Goal: Task Accomplishment & Management: Complete application form

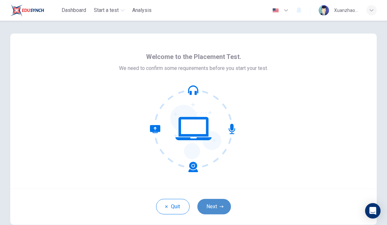
click at [215, 206] on button "Next" at bounding box center [214, 206] width 34 height 15
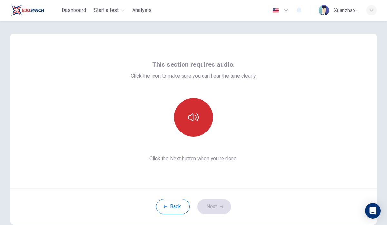
click at [201, 113] on button "button" at bounding box center [193, 117] width 39 height 39
click at [193, 120] on icon "button" at bounding box center [193, 118] width 10 height 8
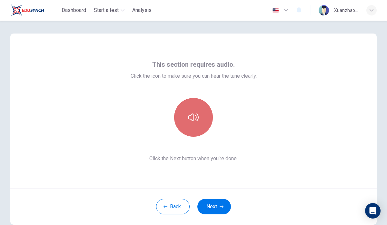
click at [190, 121] on icon "button" at bounding box center [193, 117] width 10 height 10
click at [193, 120] on icon "button" at bounding box center [193, 118] width 10 height 8
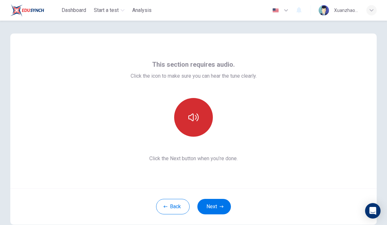
click at [193, 120] on icon "button" at bounding box center [193, 118] width 10 height 8
click at [191, 116] on icon "button" at bounding box center [193, 117] width 10 height 10
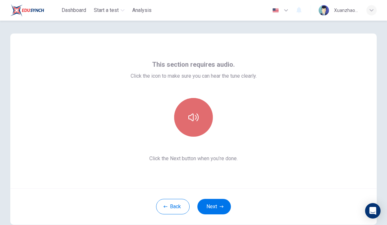
click at [191, 116] on icon "button" at bounding box center [193, 117] width 10 height 10
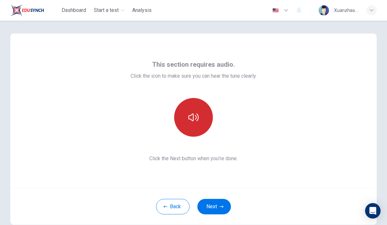
click at [191, 116] on icon "button" at bounding box center [193, 117] width 10 height 10
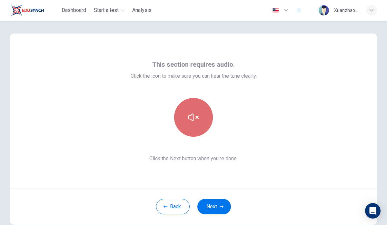
click at [191, 116] on icon "button" at bounding box center [193, 117] width 10 height 10
click at [196, 117] on icon "button" at bounding box center [193, 117] width 10 height 10
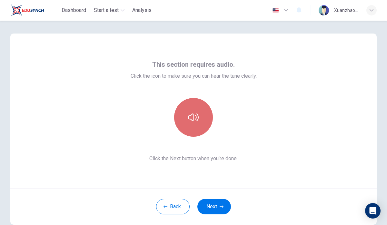
click at [200, 125] on button "button" at bounding box center [193, 117] width 39 height 39
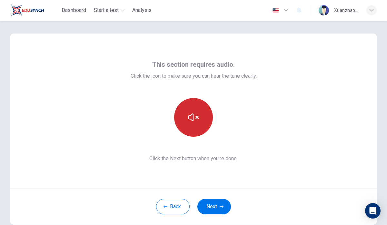
click at [193, 123] on button "button" at bounding box center [193, 117] width 39 height 39
click at [197, 132] on button "button" at bounding box center [193, 117] width 39 height 39
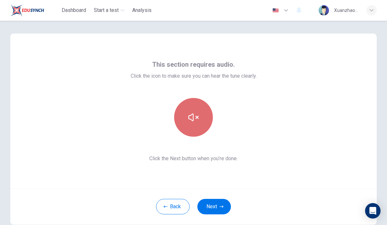
click at [199, 116] on button "button" at bounding box center [193, 117] width 39 height 39
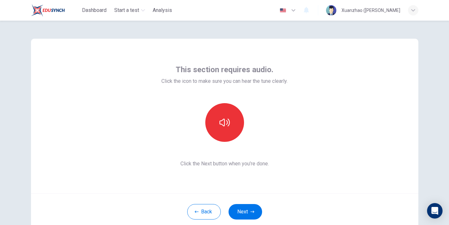
click at [52, 224] on div "Back Next" at bounding box center [224, 212] width 387 height 36
click at [224, 134] on button "button" at bounding box center [224, 122] width 39 height 39
click at [223, 136] on button "button" at bounding box center [224, 122] width 39 height 39
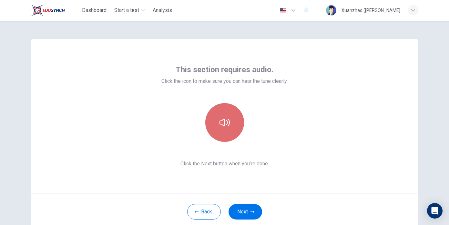
click at [222, 137] on button "button" at bounding box center [224, 122] width 39 height 39
click at [211, 139] on div at bounding box center [225, 122] width 70 height 39
click at [228, 133] on button "button" at bounding box center [224, 122] width 39 height 39
click at [228, 131] on button "button" at bounding box center [224, 122] width 39 height 39
click at [227, 129] on button "button" at bounding box center [224, 122] width 39 height 39
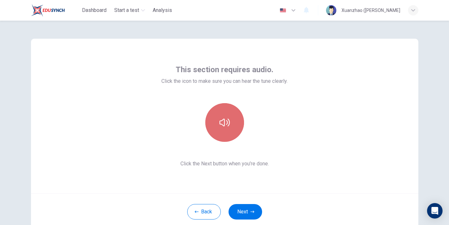
click at [231, 127] on button "button" at bounding box center [224, 122] width 39 height 39
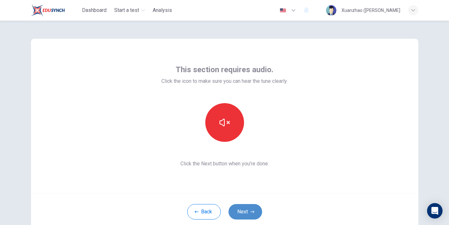
click at [253, 217] on button "Next" at bounding box center [245, 211] width 34 height 15
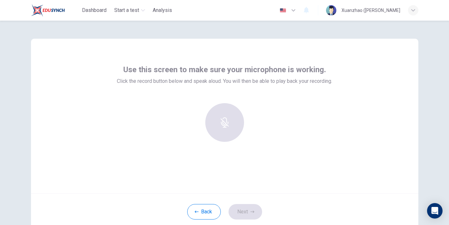
click at [228, 122] on div at bounding box center [225, 122] width 70 height 39
click at [228, 137] on div at bounding box center [225, 122] width 70 height 39
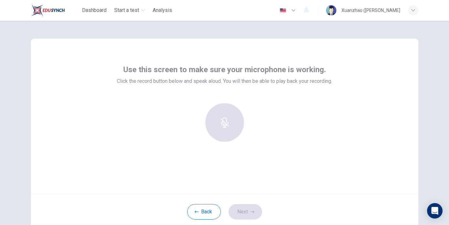
click at [228, 137] on div at bounding box center [225, 122] width 70 height 39
click at [218, 112] on div at bounding box center [225, 122] width 70 height 39
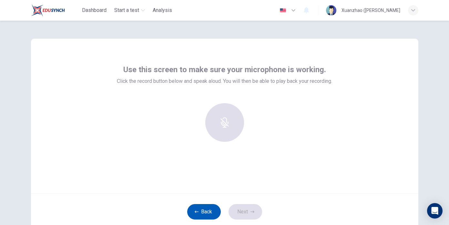
click at [205, 213] on button "Back" at bounding box center [204, 211] width 34 height 15
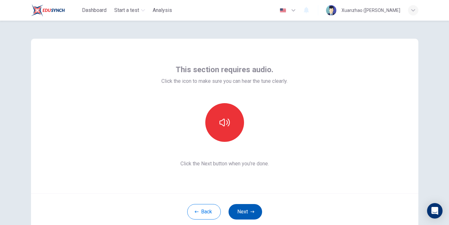
click at [246, 212] on button "Next" at bounding box center [245, 211] width 34 height 15
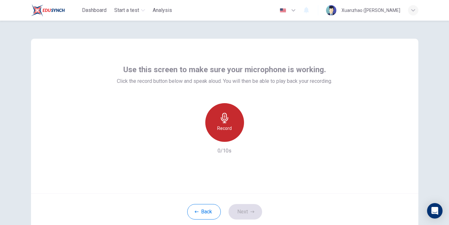
click at [227, 127] on h6 "Record" at bounding box center [224, 129] width 15 height 8
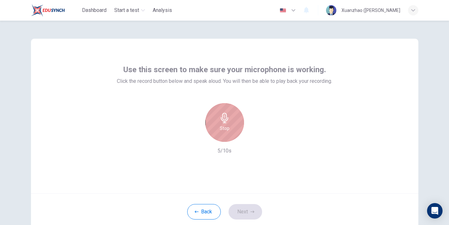
click at [227, 127] on h6 "Stop" at bounding box center [225, 129] width 10 height 8
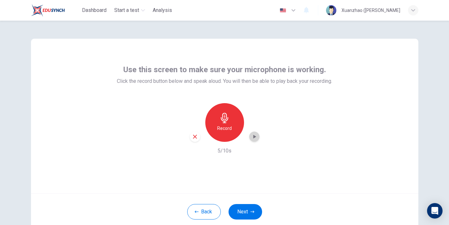
click at [258, 136] on div "button" at bounding box center [254, 137] width 10 height 10
click at [257, 137] on icon "button" at bounding box center [254, 137] width 6 height 6
click at [245, 207] on button "Next" at bounding box center [245, 211] width 34 height 15
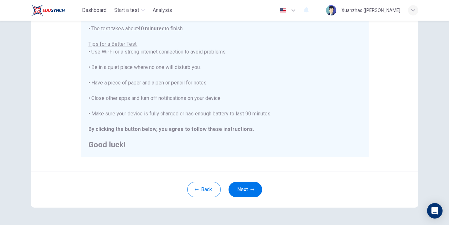
scroll to position [108, 0]
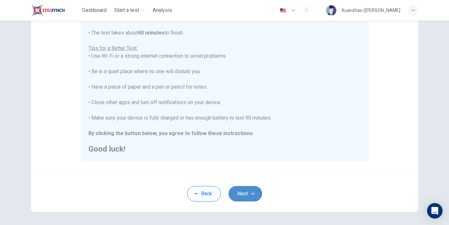
click at [248, 192] on button "Next" at bounding box center [245, 193] width 34 height 15
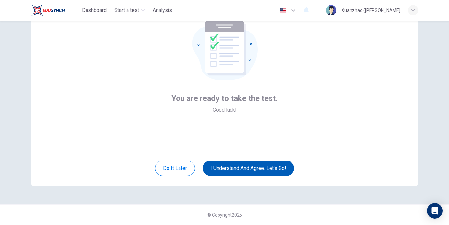
click at [250, 171] on button "I understand and agree. Let’s go!" at bounding box center [248, 168] width 91 height 15
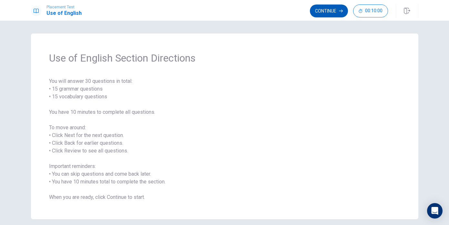
click at [324, 9] on button "Continue" at bounding box center [329, 11] width 38 height 13
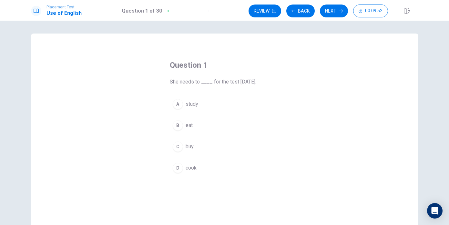
click at [178, 105] on div "A" at bounding box center [178, 104] width 10 height 10
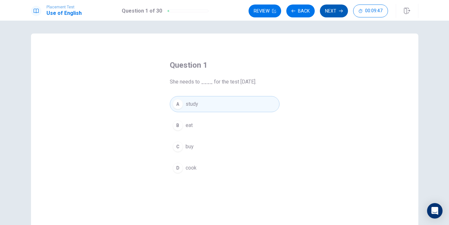
click at [332, 8] on button "Next" at bounding box center [334, 11] width 28 height 13
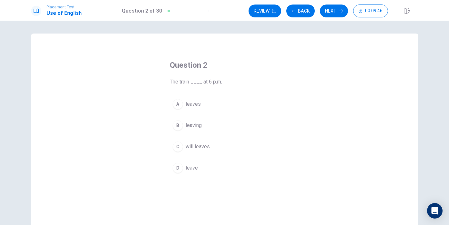
click at [298, 10] on div "Review Back Next 00:09:46" at bounding box center [317, 11] width 139 height 13
click at [298, 10] on button "Back" at bounding box center [300, 11] width 28 height 13
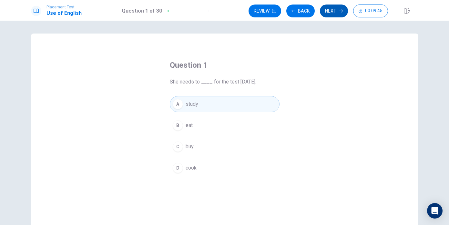
click at [341, 10] on icon "button" at bounding box center [341, 11] width 4 height 4
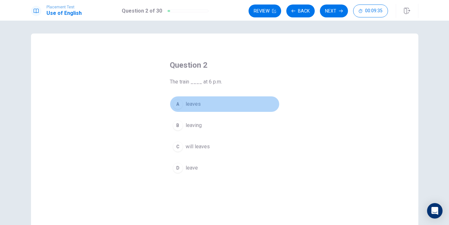
click at [182, 105] on div "A" at bounding box center [178, 104] width 10 height 10
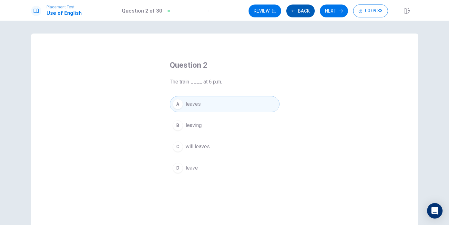
click at [298, 15] on button "Back" at bounding box center [300, 11] width 28 height 13
click at [326, 7] on button "Next" at bounding box center [334, 11] width 28 height 13
click at [173, 150] on div "C" at bounding box center [178, 147] width 10 height 10
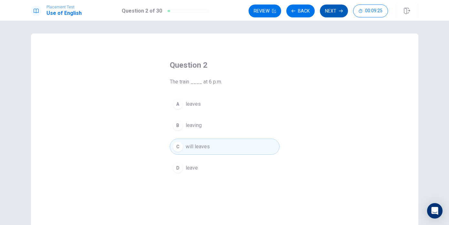
click at [329, 15] on button "Next" at bounding box center [334, 11] width 28 height 13
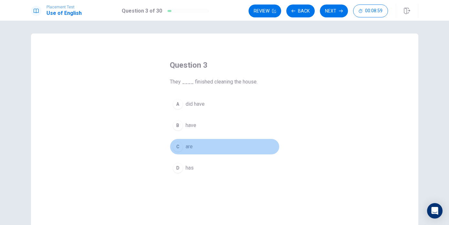
click at [181, 148] on div "C" at bounding box center [178, 147] width 10 height 10
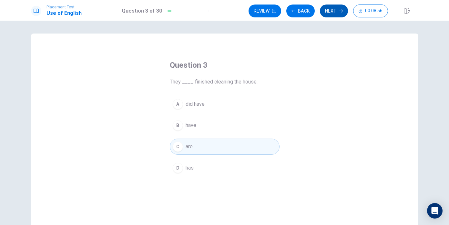
click at [327, 10] on button "Next" at bounding box center [334, 11] width 28 height 13
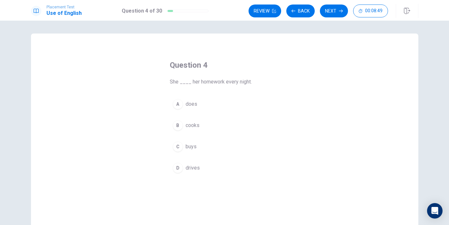
click at [177, 105] on div "A" at bounding box center [178, 104] width 10 height 10
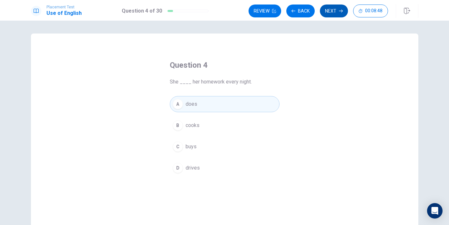
click at [331, 10] on button "Next" at bounding box center [334, 11] width 28 height 13
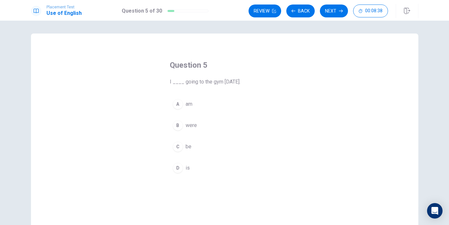
click at [177, 104] on div "A" at bounding box center [178, 104] width 10 height 10
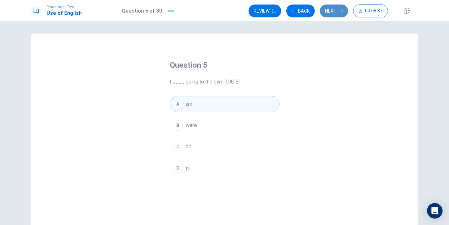
click at [332, 14] on button "Next" at bounding box center [334, 11] width 28 height 13
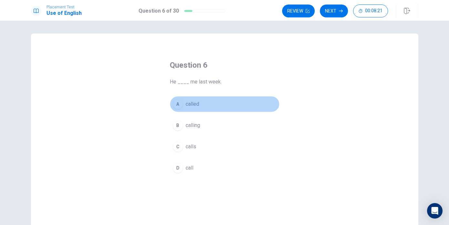
click at [175, 106] on div "A" at bounding box center [178, 104] width 10 height 10
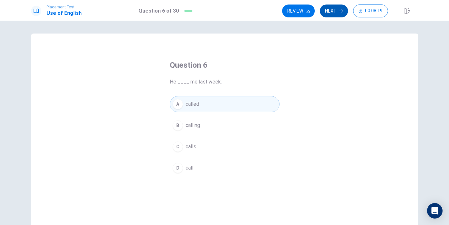
click at [337, 10] on button "Next" at bounding box center [334, 11] width 28 height 13
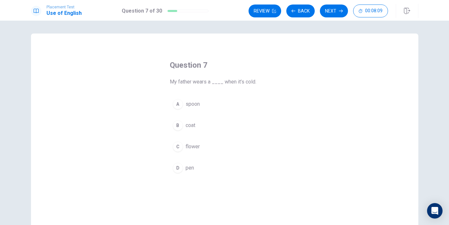
click at [178, 127] on div "B" at bounding box center [178, 125] width 10 height 10
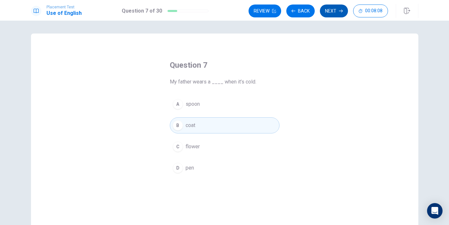
click at [329, 8] on button "Next" at bounding box center [334, 11] width 28 height 13
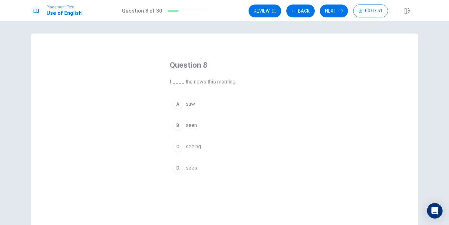
click at [177, 124] on div "B" at bounding box center [178, 125] width 10 height 10
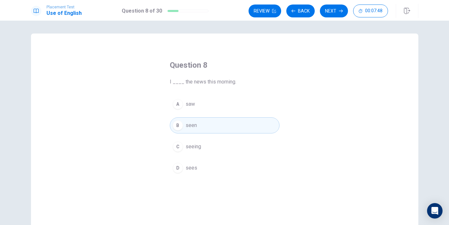
click at [180, 101] on div "A" at bounding box center [178, 104] width 10 height 10
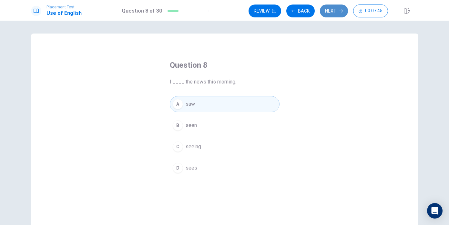
click at [329, 12] on button "Next" at bounding box center [334, 11] width 28 height 13
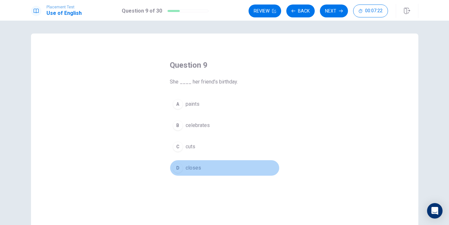
click at [182, 168] on div "D" at bounding box center [178, 168] width 10 height 10
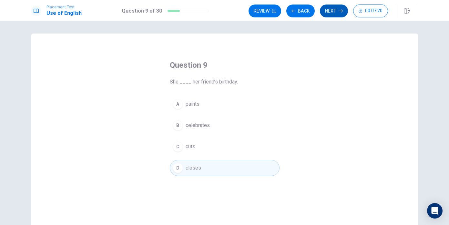
click at [329, 9] on button "Next" at bounding box center [334, 11] width 28 height 13
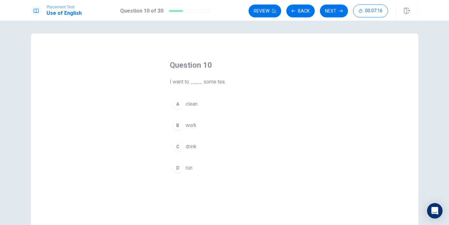
click at [177, 145] on div "C" at bounding box center [178, 147] width 10 height 10
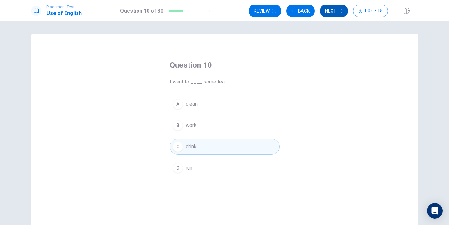
click at [336, 10] on button "Next" at bounding box center [334, 11] width 28 height 13
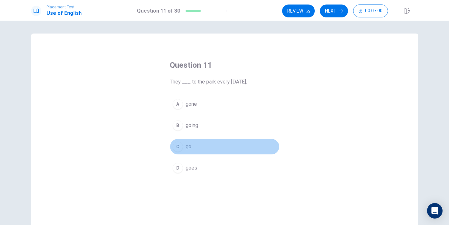
click at [171, 147] on button "C go" at bounding box center [225, 147] width 110 height 16
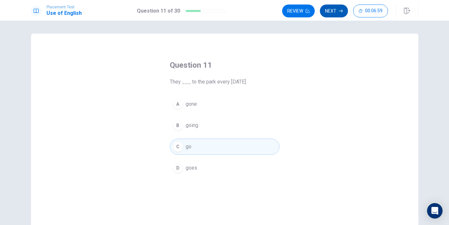
click at [335, 8] on button "Next" at bounding box center [334, 11] width 28 height 13
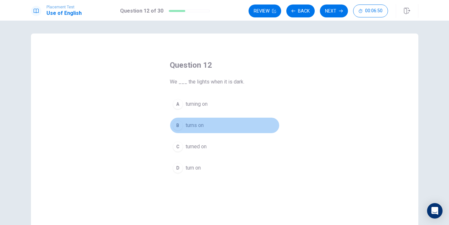
click at [179, 124] on div "B" at bounding box center [178, 125] width 10 height 10
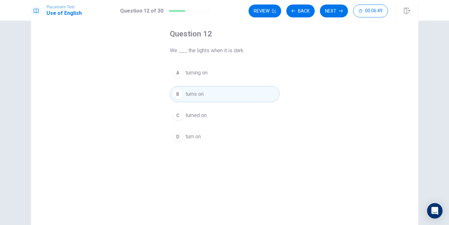
scroll to position [50, 0]
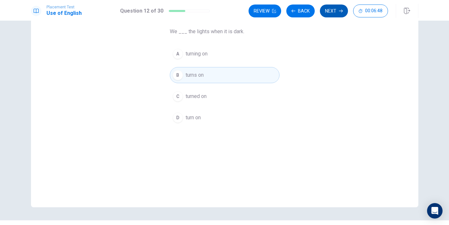
click at [336, 13] on button "Next" at bounding box center [334, 11] width 28 height 13
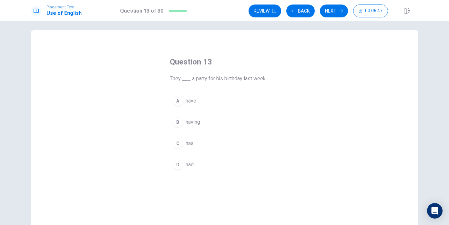
scroll to position [0, 0]
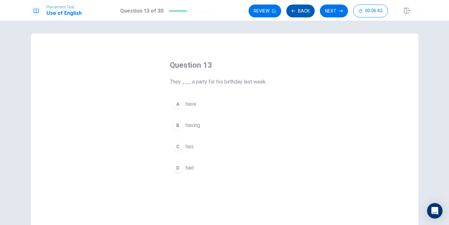
click at [301, 10] on button "Back" at bounding box center [300, 11] width 28 height 13
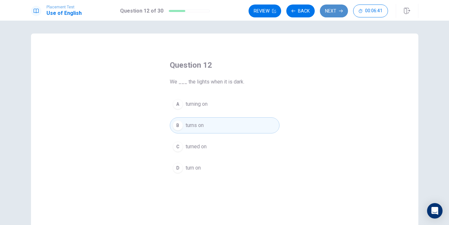
click at [339, 8] on button "Next" at bounding box center [334, 11] width 28 height 13
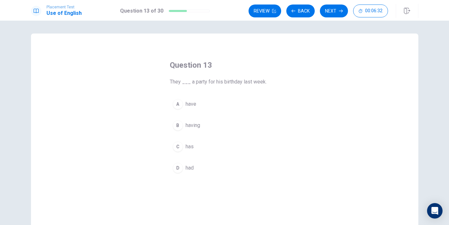
click at [183, 164] on button "D had" at bounding box center [225, 168] width 110 height 16
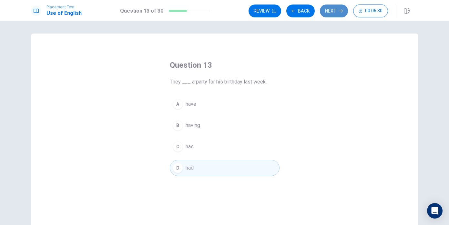
click at [331, 8] on button "Next" at bounding box center [334, 11] width 28 height 13
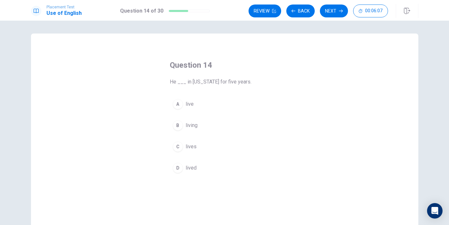
click at [179, 144] on div "C" at bounding box center [178, 147] width 10 height 10
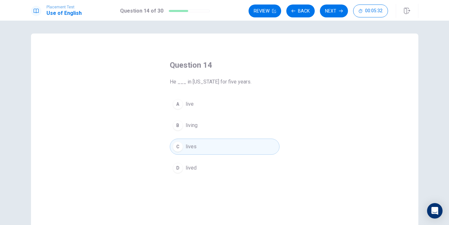
click at [178, 166] on div "D" at bounding box center [178, 168] width 10 height 10
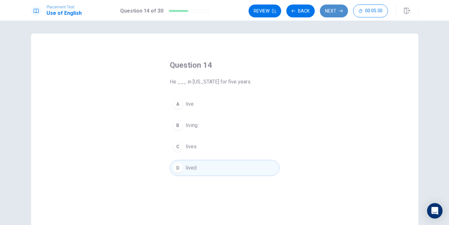
click at [332, 11] on button "Next" at bounding box center [334, 11] width 28 height 13
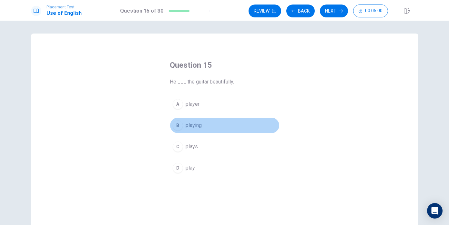
click at [184, 124] on button "B playing" at bounding box center [225, 125] width 110 height 16
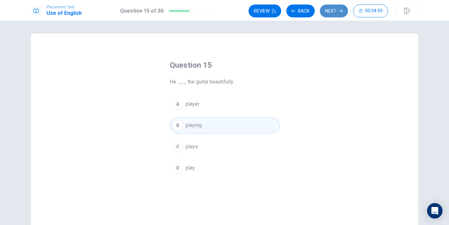
click at [334, 14] on button "Next" at bounding box center [334, 11] width 28 height 13
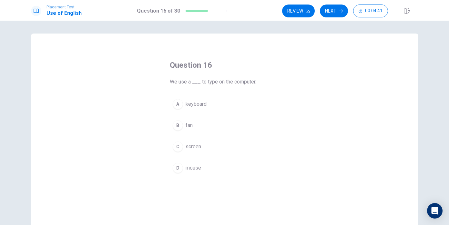
click at [178, 166] on div "D" at bounding box center [178, 168] width 10 height 10
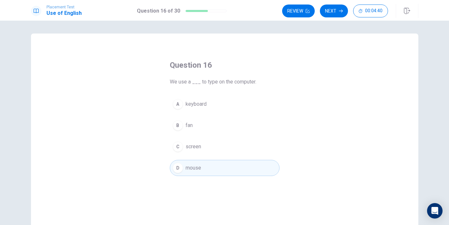
scroll to position [0, 0]
click at [336, 12] on button "Next" at bounding box center [334, 11] width 28 height 13
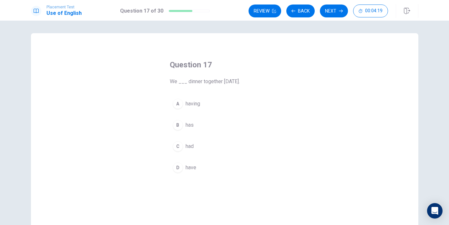
click at [177, 145] on div "C" at bounding box center [178, 146] width 10 height 10
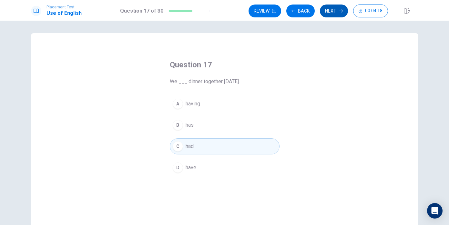
click at [335, 12] on button "Next" at bounding box center [334, 11] width 28 height 13
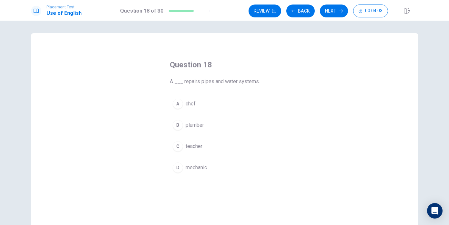
click at [180, 146] on div "C" at bounding box center [178, 146] width 10 height 10
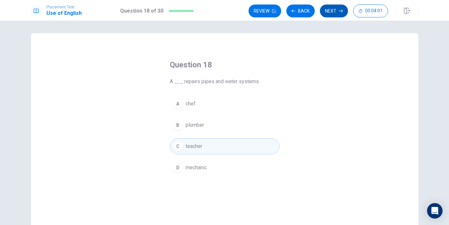
click at [334, 12] on button "Next" at bounding box center [334, 11] width 28 height 13
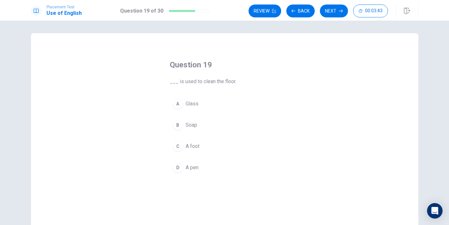
click at [179, 125] on div "B" at bounding box center [178, 125] width 10 height 10
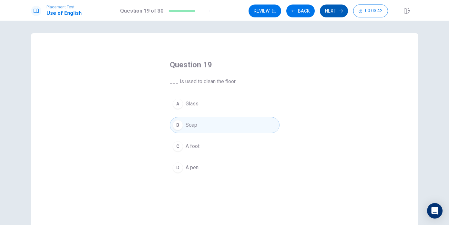
click at [327, 16] on button "Next" at bounding box center [334, 11] width 28 height 13
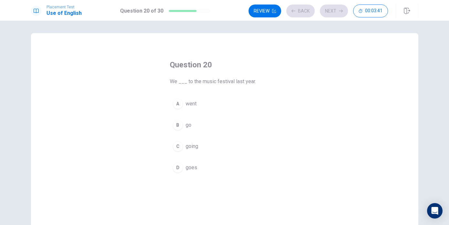
click at [297, 11] on div "Review Back Next 00:03:41" at bounding box center [317, 11] width 139 height 13
click at [297, 11] on button "Back" at bounding box center [300, 11] width 28 height 13
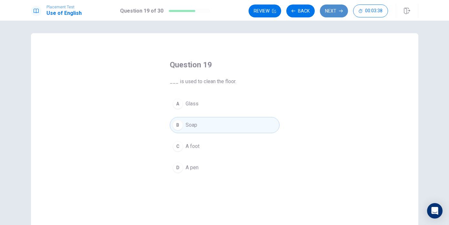
click at [338, 7] on button "Next" at bounding box center [334, 11] width 28 height 13
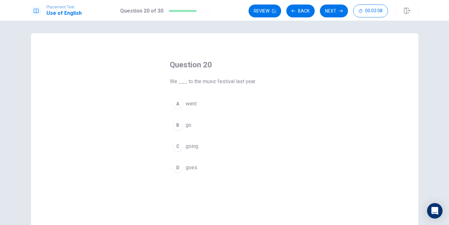
click at [182, 123] on div "B" at bounding box center [178, 125] width 10 height 10
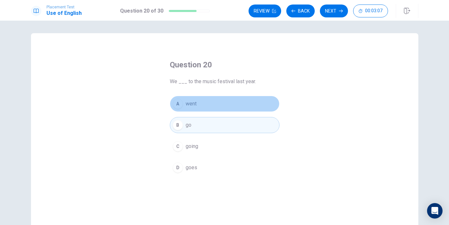
click at [179, 109] on button "A went" at bounding box center [225, 104] width 110 height 16
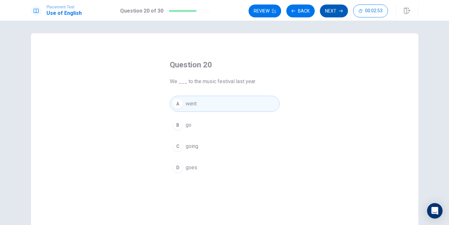
click at [335, 11] on button "Next" at bounding box center [334, 11] width 28 height 13
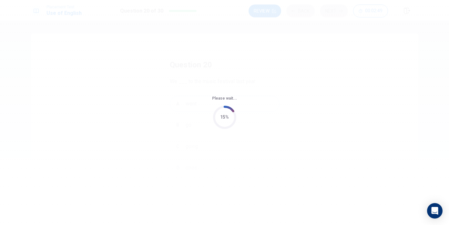
scroll to position [0, 0]
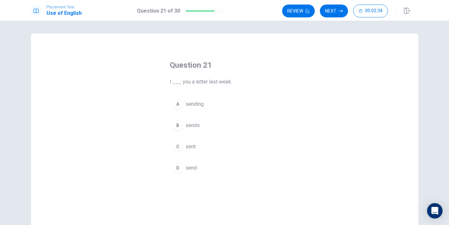
click at [177, 167] on div "D" at bounding box center [178, 168] width 10 height 10
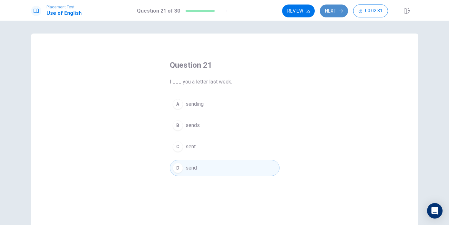
click at [328, 10] on button "Next" at bounding box center [334, 11] width 28 height 13
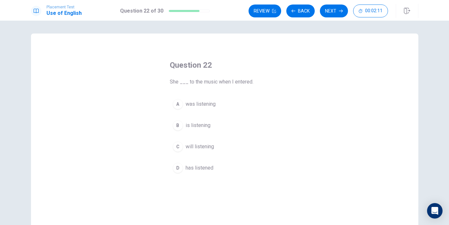
click at [179, 146] on div "C" at bounding box center [178, 147] width 10 height 10
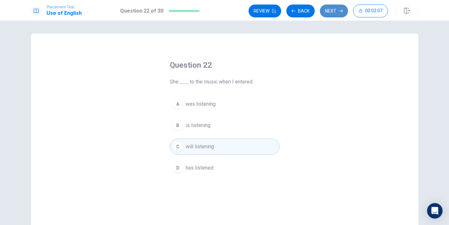
click at [339, 12] on icon "button" at bounding box center [341, 11] width 4 height 4
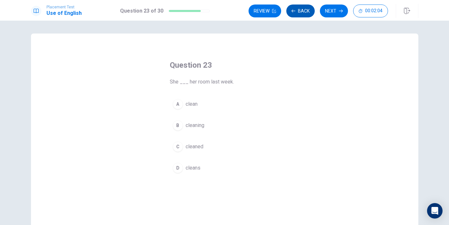
click at [296, 11] on button "Back" at bounding box center [300, 11] width 28 height 13
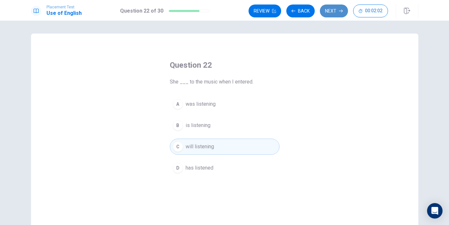
click at [331, 9] on button "Next" at bounding box center [334, 11] width 28 height 13
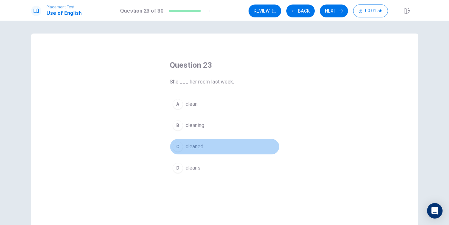
click at [178, 146] on div "C" at bounding box center [178, 147] width 10 height 10
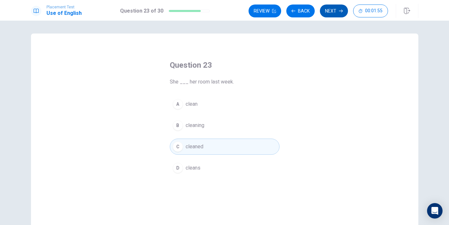
click at [333, 11] on button "Next" at bounding box center [334, 11] width 28 height 13
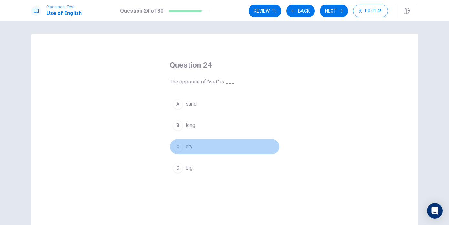
click at [176, 147] on div "C" at bounding box center [178, 147] width 10 height 10
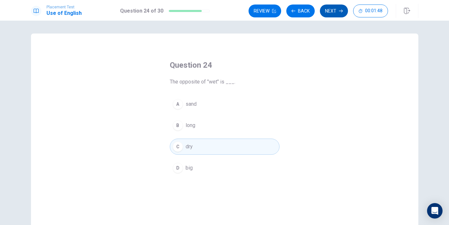
click at [337, 11] on button "Next" at bounding box center [334, 11] width 28 height 13
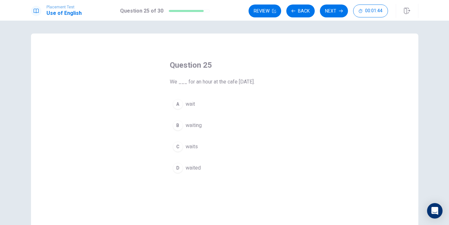
click at [306, 37] on div "Question 25 We ___ for an hour at the cafe [DATE]. A wait B waiting C waits D w…" at bounding box center [224, 146] width 387 height 224
click at [311, 42] on div "Question 25 We ___ for an hour at the cafe [DATE]. A wait B waiting C waits D w…" at bounding box center [224, 146] width 387 height 224
click at [178, 165] on div "D" at bounding box center [178, 168] width 10 height 10
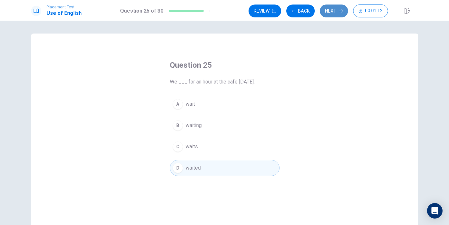
click at [334, 12] on button "Next" at bounding box center [334, 11] width 28 height 13
click at [326, 11] on div "Review Back Next 00:00:44" at bounding box center [317, 11] width 139 height 13
click at [143, 12] on h1 "Question 25 of 30" at bounding box center [141, 11] width 43 height 8
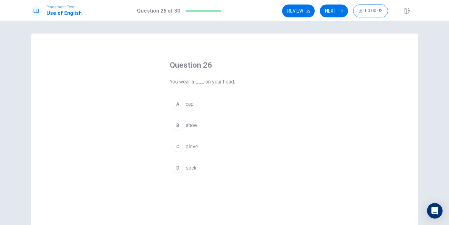
click at [178, 103] on div "A" at bounding box center [178, 104] width 10 height 10
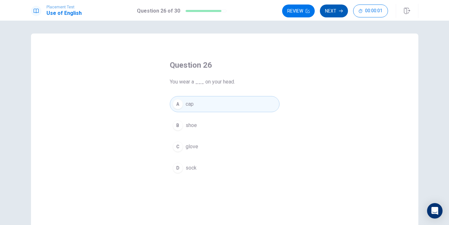
click at [330, 7] on button "Next" at bounding box center [334, 11] width 28 height 13
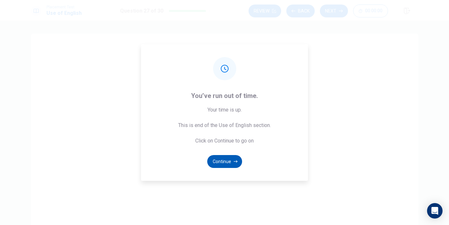
click at [226, 156] on button "Continue" at bounding box center [224, 161] width 35 height 13
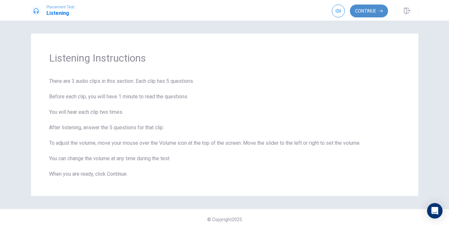
click at [368, 15] on button "Continue" at bounding box center [369, 11] width 38 height 13
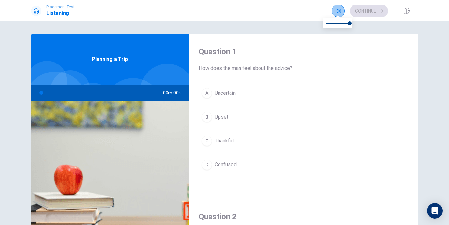
click at [340, 14] on button "button" at bounding box center [338, 11] width 13 height 13
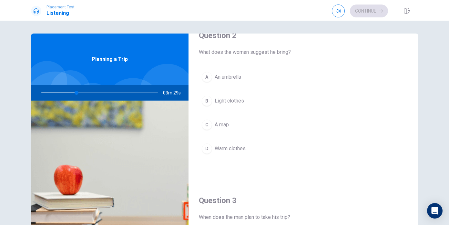
scroll to position [184, 0]
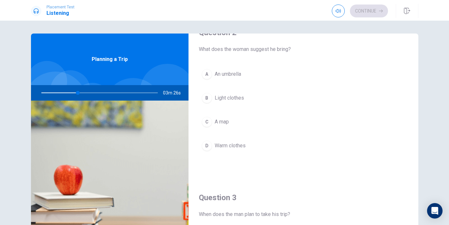
click at [205, 145] on div "D" at bounding box center [207, 146] width 10 height 10
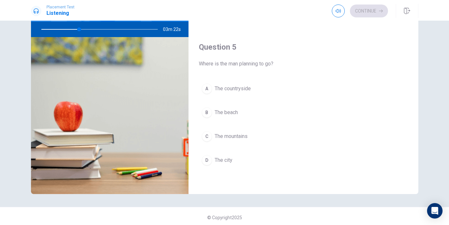
scroll to position [65, 0]
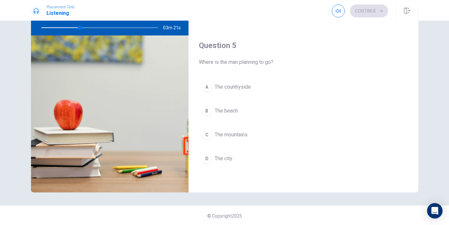
click at [209, 133] on div "C" at bounding box center [207, 135] width 10 height 10
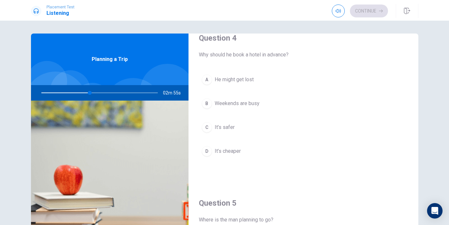
scroll to position [509, 0]
click at [206, 102] on div "B" at bounding box center [207, 103] width 10 height 10
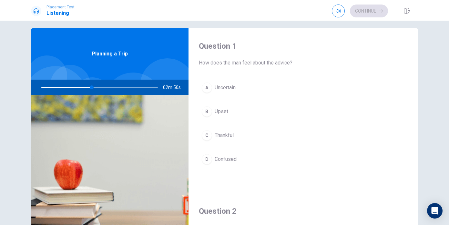
scroll to position [0, 0]
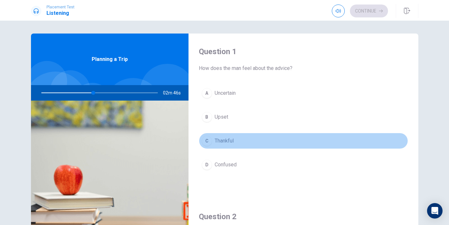
click at [209, 140] on div "C" at bounding box center [207, 141] width 10 height 10
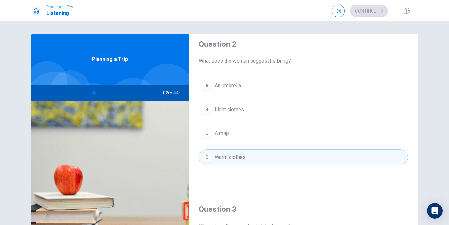
scroll to position [357, 0]
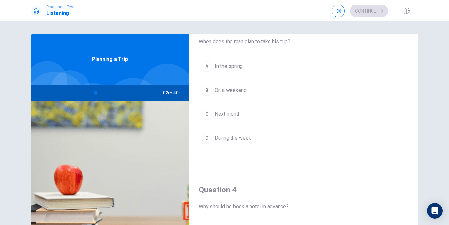
click at [206, 92] on div "B" at bounding box center [207, 90] width 10 height 10
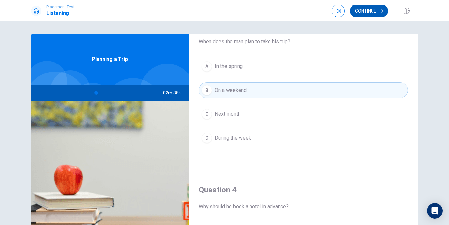
click at [365, 9] on button "Continue" at bounding box center [369, 11] width 38 height 13
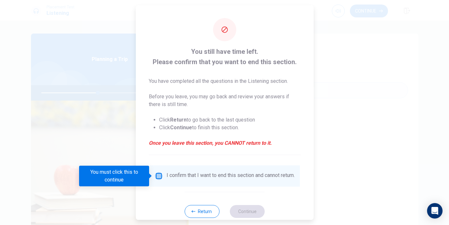
click at [156, 176] on input "You must click this to continue" at bounding box center [159, 176] width 8 height 8
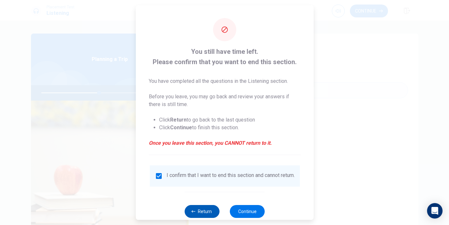
click at [203, 217] on button "Return" at bounding box center [202, 211] width 35 height 13
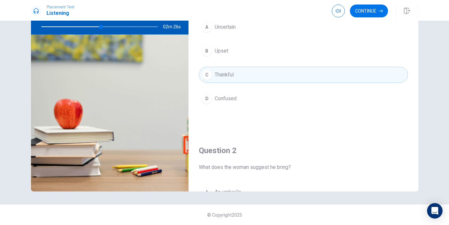
scroll to position [0, 0]
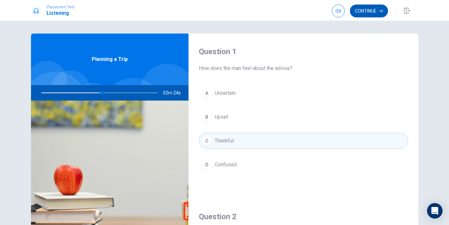
click at [364, 9] on button "Continue" at bounding box center [369, 11] width 38 height 13
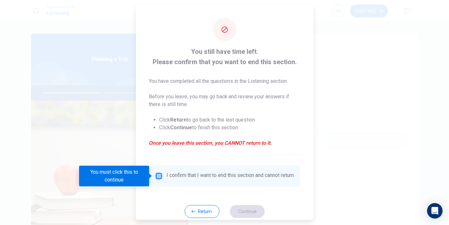
click at [159, 175] on input "You must click this to continue" at bounding box center [159, 176] width 8 height 8
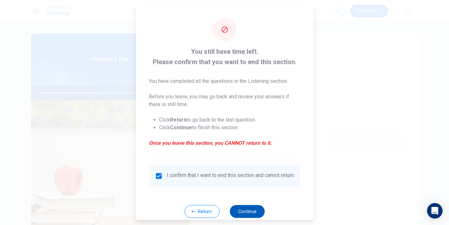
click at [248, 213] on button "Continue" at bounding box center [247, 211] width 35 height 13
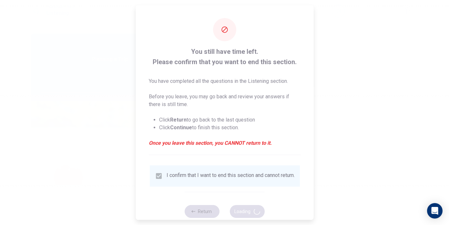
type input "54"
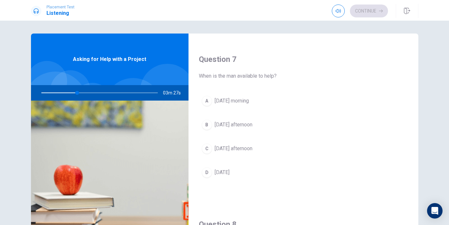
scroll to position [167, 0]
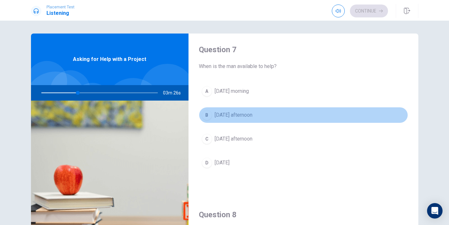
click at [210, 118] on div "B" at bounding box center [207, 115] width 10 height 10
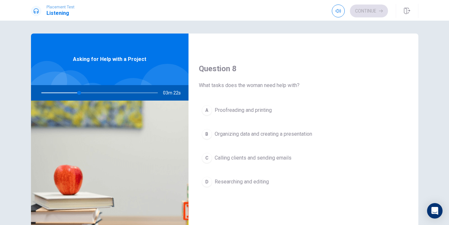
scroll to position [303, 0]
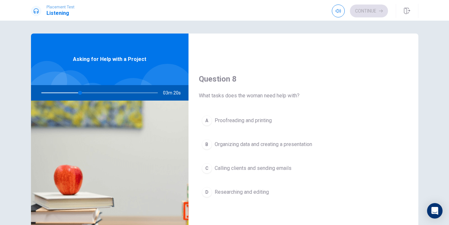
click at [205, 141] on div "B" at bounding box center [207, 144] width 10 height 10
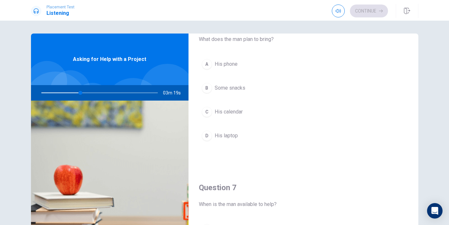
scroll to position [0, 0]
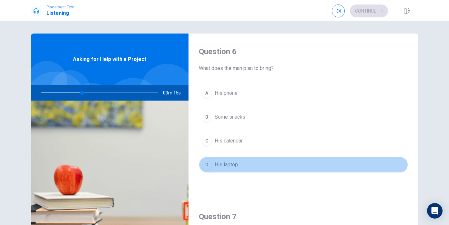
click at [207, 162] on div "D" at bounding box center [207, 165] width 10 height 10
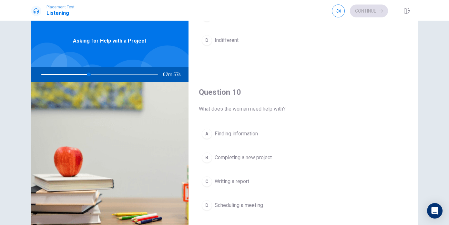
scroll to position [19, 0]
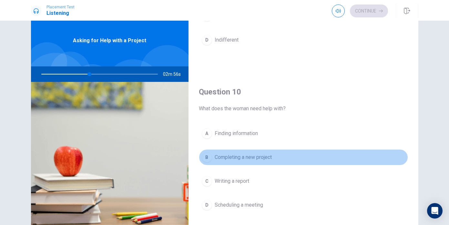
click at [209, 156] on div "B" at bounding box center [207, 157] width 10 height 10
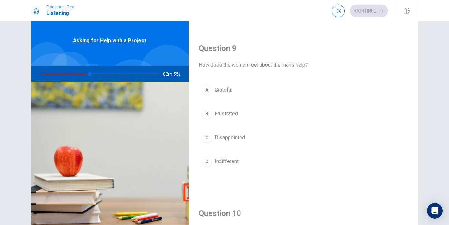
scroll to position [479, 0]
click at [207, 93] on div "A" at bounding box center [207, 91] width 10 height 10
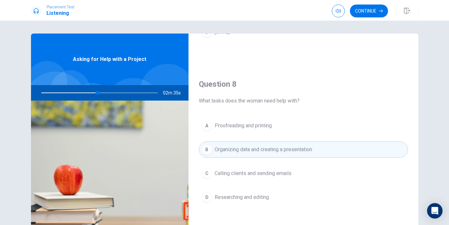
scroll to position [297, 0]
drag, startPoint x: 98, startPoint y: 92, endPoint x: 106, endPoint y: 93, distance: 8.1
click at [106, 93] on div at bounding box center [98, 92] width 129 height 15
drag, startPoint x: 99, startPoint y: 94, endPoint x: 136, endPoint y: 90, distance: 37.7
click at [136, 90] on div at bounding box center [98, 92] width 129 height 15
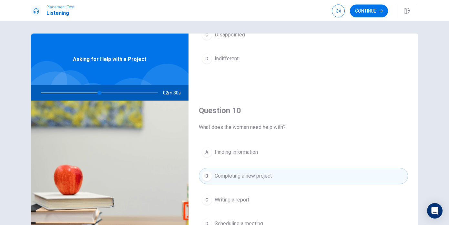
scroll to position [66, 0]
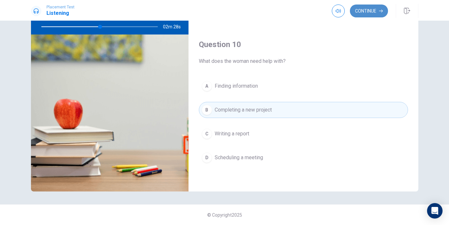
click at [359, 15] on button "Continue" at bounding box center [369, 11] width 38 height 13
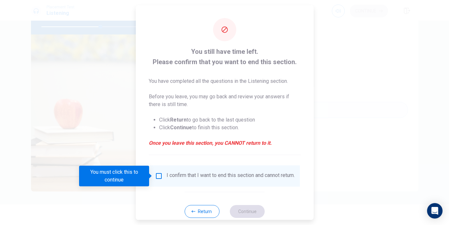
scroll to position [15, 0]
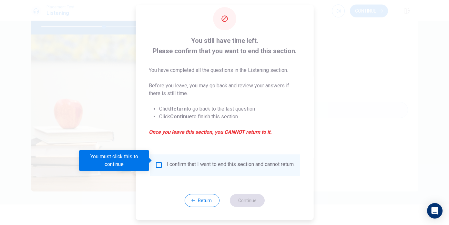
click at [105, 104] on div at bounding box center [224, 112] width 449 height 225
click at [197, 200] on button "Return" at bounding box center [202, 200] width 35 height 13
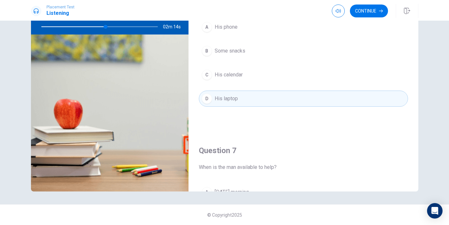
scroll to position [0, 0]
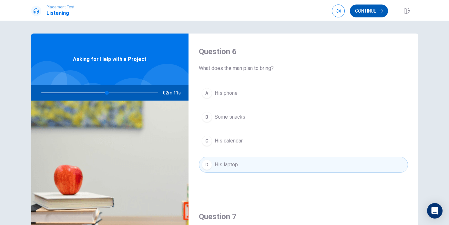
click at [359, 11] on button "Continue" at bounding box center [369, 11] width 38 height 13
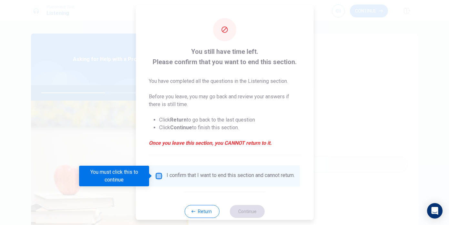
click at [157, 175] on input "You must click this to continue" at bounding box center [159, 176] width 8 height 8
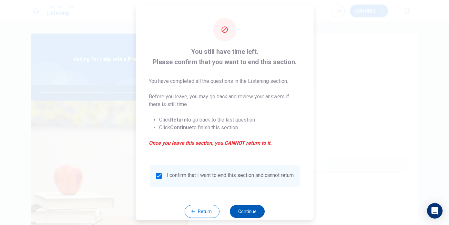
click at [243, 214] on button "Continue" at bounding box center [247, 211] width 35 height 13
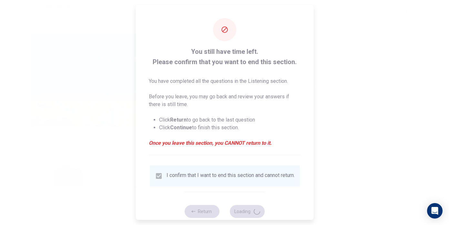
type input "58"
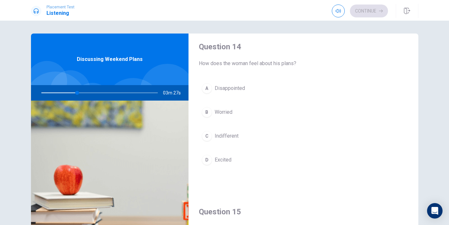
scroll to position [602, 0]
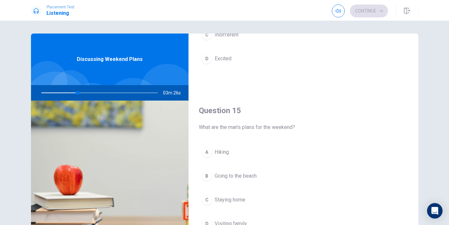
click at [205, 152] on div "A" at bounding box center [207, 152] width 10 height 10
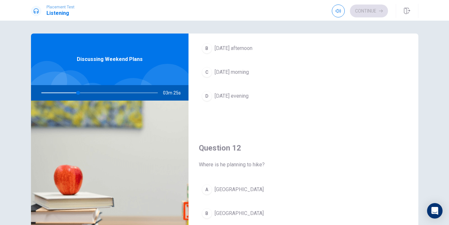
scroll to position [0, 0]
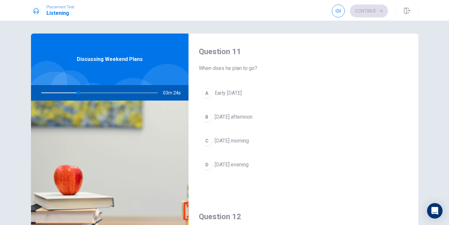
click at [207, 92] on div "A" at bounding box center [207, 93] width 10 height 10
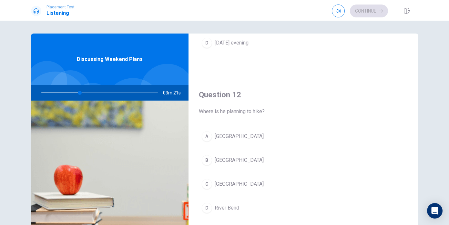
scroll to position [128, 0]
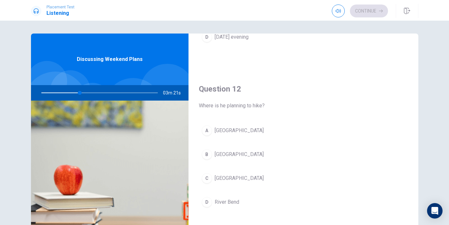
click at [208, 130] on div "A" at bounding box center [207, 131] width 10 height 10
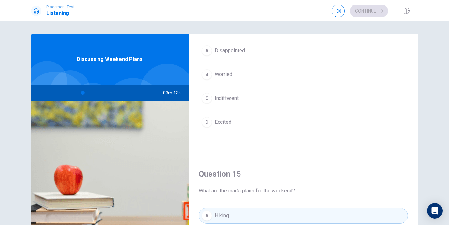
scroll to position [538, 0]
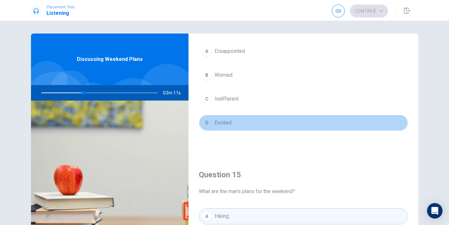
click at [207, 120] on div "D" at bounding box center [207, 123] width 10 height 10
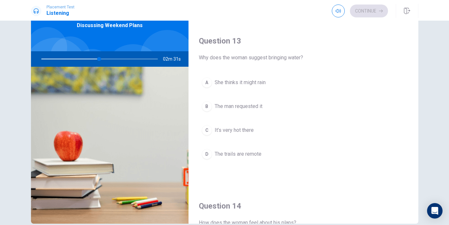
scroll to position [293, 0]
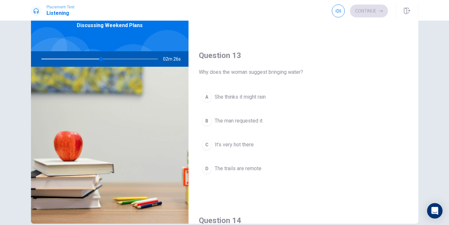
click at [207, 167] on div "D" at bounding box center [207, 169] width 10 height 10
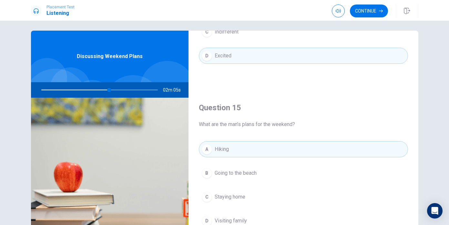
scroll to position [66, 0]
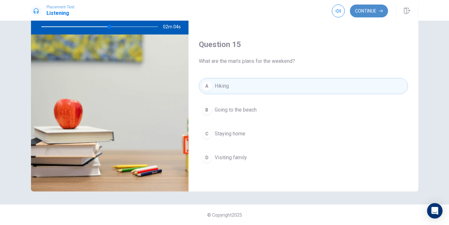
click at [377, 11] on button "Continue" at bounding box center [369, 11] width 38 height 13
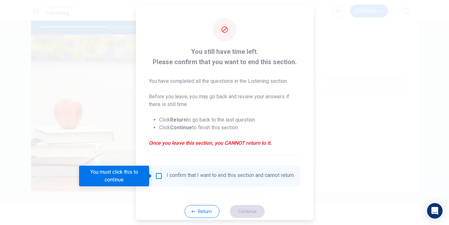
scroll to position [15, 0]
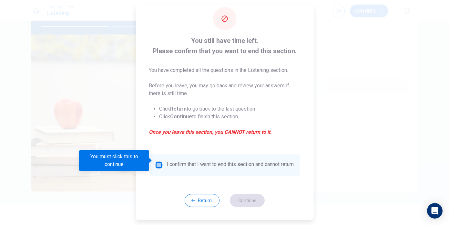
click at [156, 161] on input "You must click this to continue" at bounding box center [159, 165] width 8 height 8
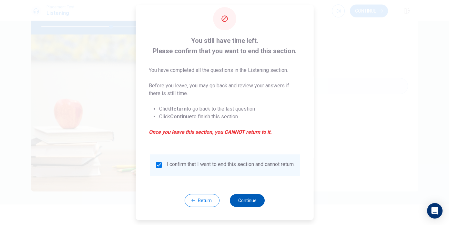
click at [249, 202] on button "Continue" at bounding box center [247, 200] width 35 height 13
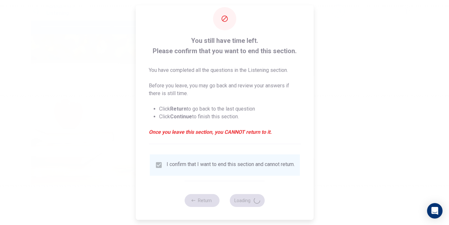
type input "61"
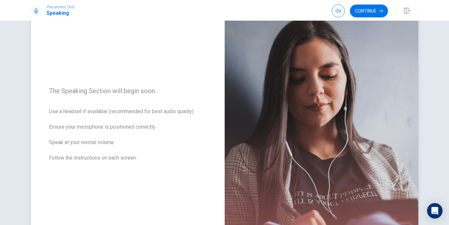
scroll to position [0, 0]
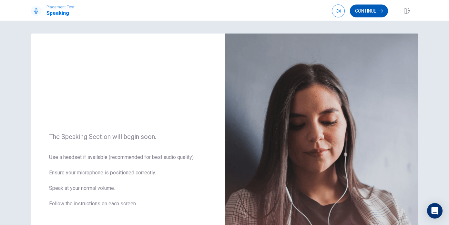
click at [369, 11] on button "Continue" at bounding box center [369, 11] width 38 height 13
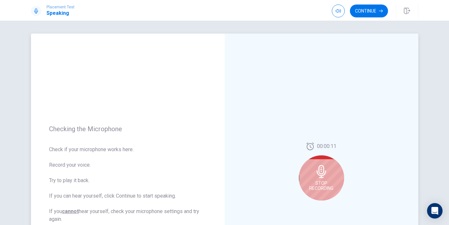
click at [328, 185] on span "Stop Recording" at bounding box center [321, 186] width 24 height 10
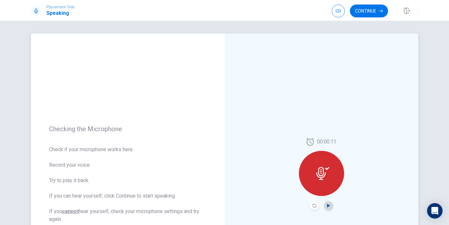
click at [328, 205] on icon "Play Audio" at bounding box center [328, 206] width 3 height 4
click at [326, 180] on icon at bounding box center [322, 173] width 13 height 13
click at [320, 156] on div at bounding box center [321, 173] width 45 height 45
click at [320, 166] on div at bounding box center [321, 173] width 45 height 45
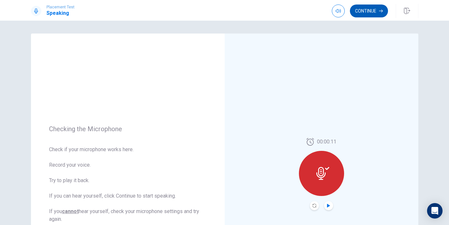
click at [369, 11] on button "Continue" at bounding box center [369, 11] width 38 height 13
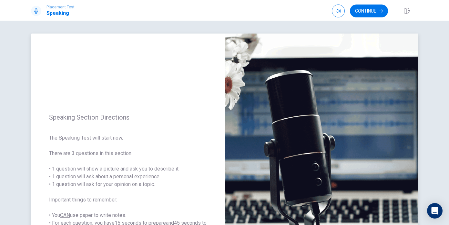
scroll to position [123, 0]
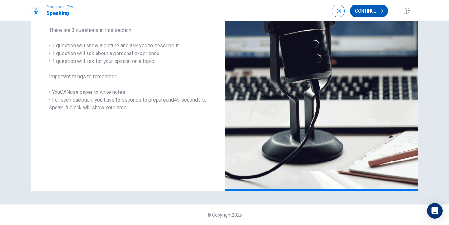
click at [371, 14] on button "Continue" at bounding box center [369, 11] width 38 height 13
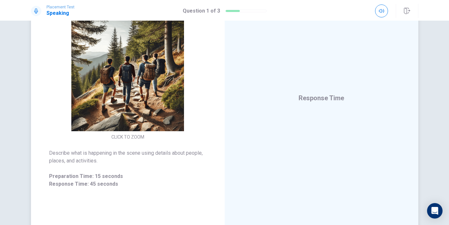
scroll to position [65, 0]
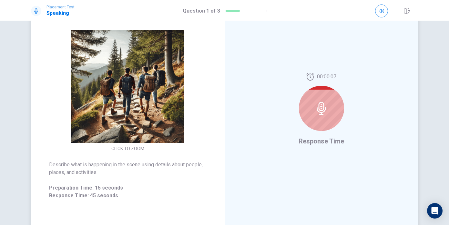
drag, startPoint x: 125, startPoint y: 166, endPoint x: 178, endPoint y: 160, distance: 54.2
click at [178, 160] on div "Describe what is happening in the scene using details about people, places, and…" at bounding box center [128, 180] width 194 height 54
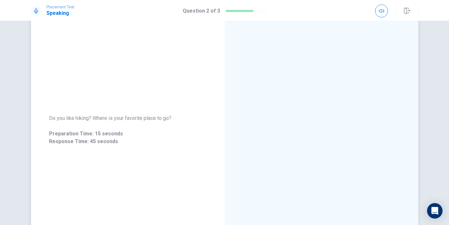
scroll to position [0, 0]
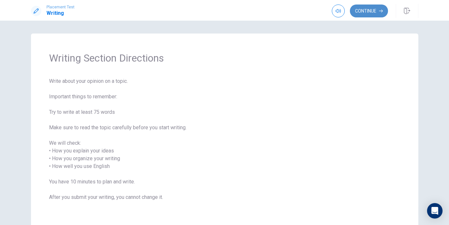
click at [359, 14] on button "Continue" at bounding box center [369, 11] width 38 height 13
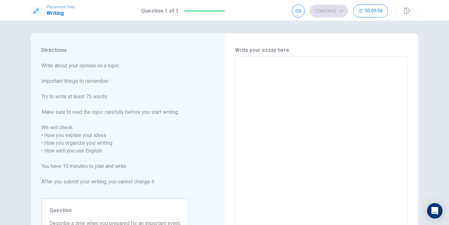
click at [263, 84] on textarea at bounding box center [321, 147] width 164 height 171
type textarea "M"
type textarea "x"
type textarea "M a"
type textarea "x"
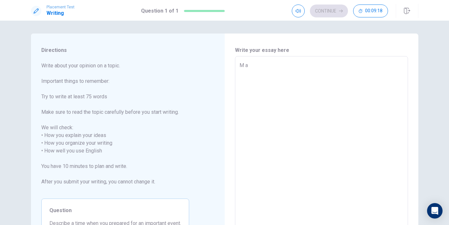
type textarea "May"
type textarea "x"
type textarea "Mayb"
type textarea "x"
type textarea "Maybe"
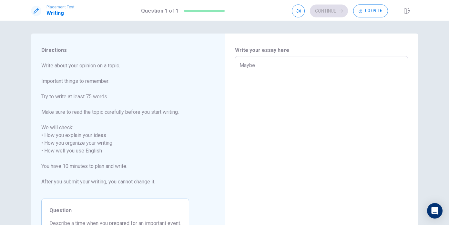
type textarea "x"
type textarea "Maybe"
type textarea "x"
type textarea "Maybe"
type textarea "x"
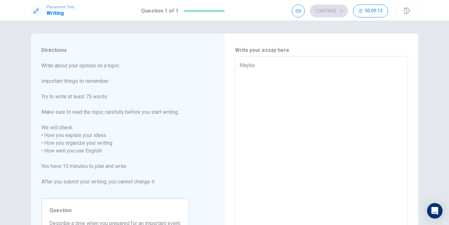
type textarea "Mayb"
type textarea "x"
type textarea "May"
type textarea "x"
type textarea "Ma"
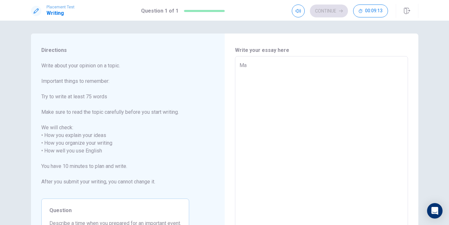
type textarea "x"
type textarea "M"
type textarea "x"
type textarea "H"
type textarea "x"
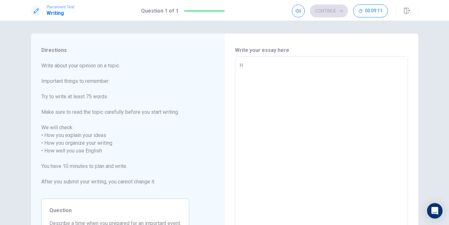
type textarea "He"
type textarea "x"
type textarea "Hel"
type textarea "x"
type textarea "Hell"
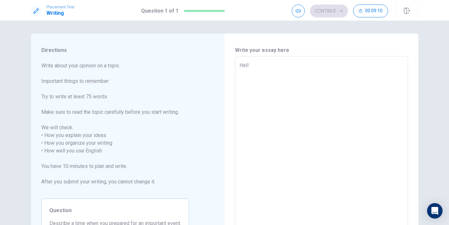
type textarea "x"
type textarea "Hello"
type textarea "x"
type textarea "Hello,"
type textarea "x"
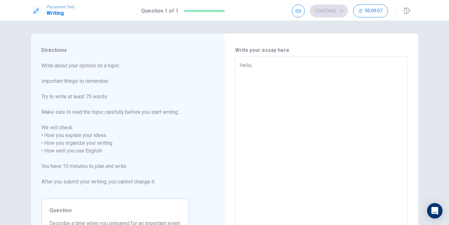
type textarea "Hello,m"
type textarea "x"
type textarea "Hello,my"
type textarea "x"
type textarea "Hello,my"
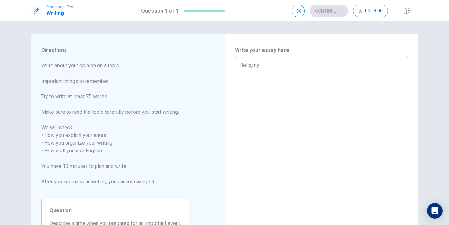
type textarea "x"
type textarea "Hello,my n"
type textarea "x"
type textarea "Hello,my na"
type textarea "x"
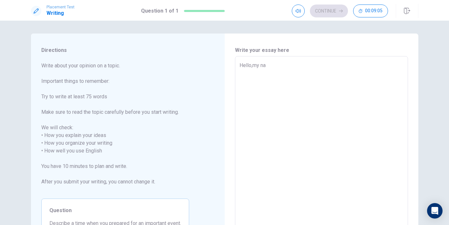
type textarea "Hello,my nam"
type textarea "x"
type textarea "Hello,my name"
type textarea "x"
type textarea "Hello,my name"
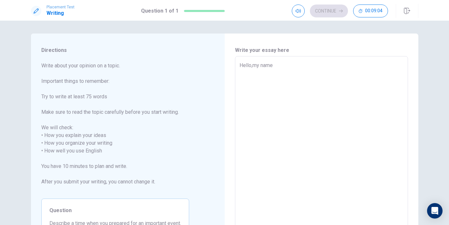
type textarea "x"
type textarea "Hello,my name i"
type textarea "x"
type textarea "Hello,my name is"
type textarea "x"
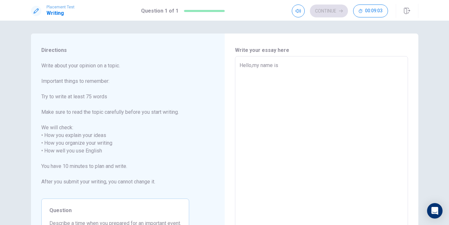
type textarea "Hello,my name is"
type textarea "x"
type textarea "Hello,my name is w"
type textarea "x"
type textarea "Hello,my name is wi"
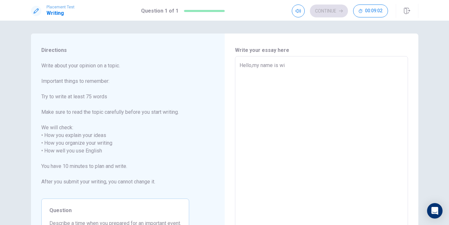
type textarea "x"
type textarea "Hello,my name is [PERSON_NAME]"
type textarea "x"
type textarea "Hello,my name is will"
type textarea "x"
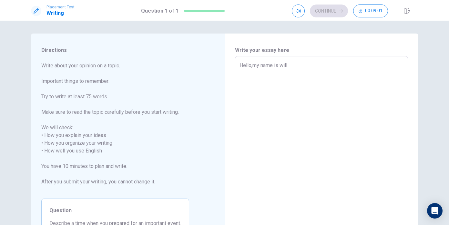
type textarea "Hello,my name is [PERSON_NAME]"
type textarea "x"
type textarea "Hello,my name is [PERSON_NAME]"
type textarea "x"
type textarea "Hello,my name is [PERSON_NAME]"
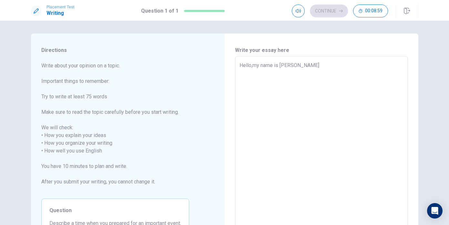
type textarea "x"
type textarea "Hello,my name is [PERSON_NAME],"
type textarea "x"
type textarea "Hello,my name is [PERSON_NAME]"
type textarea "x"
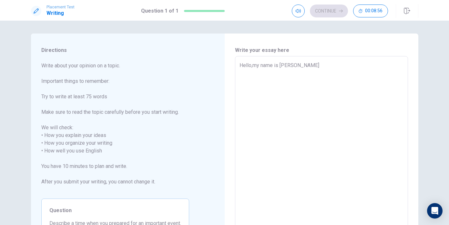
type textarea "Hello,my name is [PERSON_NAME]."
type textarea "x"
type textarea "Hello,my name is [PERSON_NAME].M"
type textarea "x"
type textarea "Hello,my name is [DOMAIN_NAME]"
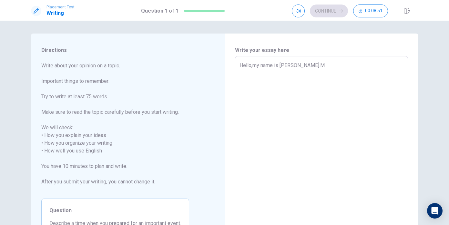
type textarea "x"
type textarea "Hello,my name is [PERSON_NAME].May"
type textarea "x"
type textarea "Hello,my name is [PERSON_NAME].Mayb"
type textarea "x"
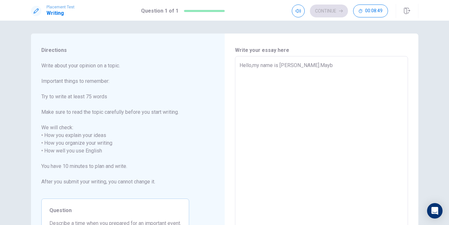
type textarea "Hello,my name is [PERSON_NAME].Maybe"
type textarea "x"
type textarea "Hello,my name is [PERSON_NAME].Maybe"
type textarea "x"
type textarea "Hello,my name is [PERSON_NAME].Maybe s"
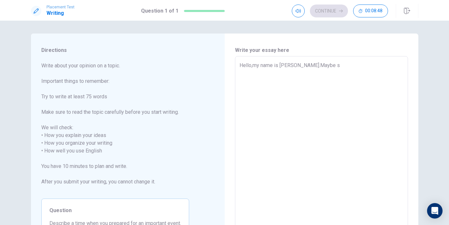
type textarea "x"
type textarea "Hello,my name is [PERSON_NAME].Maybe so"
type textarea "x"
type textarea "Hello,my name is [PERSON_NAME].Maybe som"
type textarea "x"
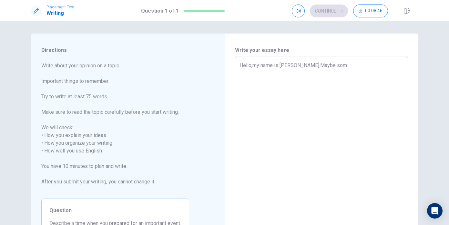
type textarea "Hello,my name is [PERSON_NAME].Maybe some"
type textarea "x"
type textarea "Hello,my name is [PERSON_NAME].Maybe somet"
type textarea "x"
type textarea "Hello,my name is [PERSON_NAME].Maybe someti"
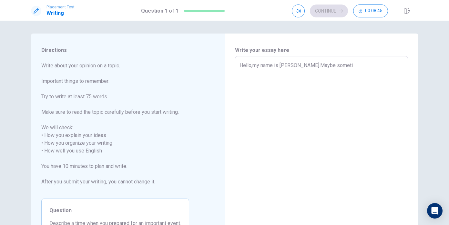
type textarea "x"
type textarea "Hello,my name is [PERSON_NAME].Maybe sometim"
type textarea "x"
type textarea "Hello,my name is [PERSON_NAME].Maybe sometime"
type textarea "x"
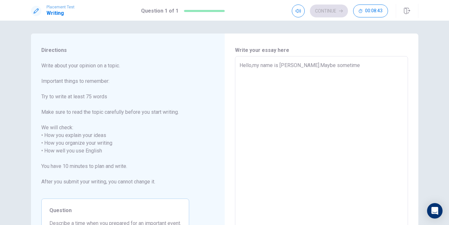
type textarea "Hello,my name is [PERSON_NAME].Maybe sometime,"
type textarea "x"
type textarea "Hello,my name is [PERSON_NAME].Maybe sometime,t"
type textarea "x"
type textarea "Hello,my name is [PERSON_NAME].Maybe sometime,th"
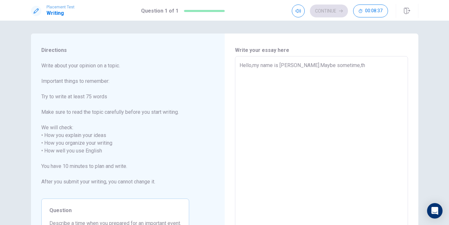
type textarea "x"
type textarea "Hello,my name is [PERSON_NAME].Maybe sometime,thr"
type textarea "x"
type textarea "Hello,my name is [PERSON_NAME].Maybe sometime,thre"
type textarea "x"
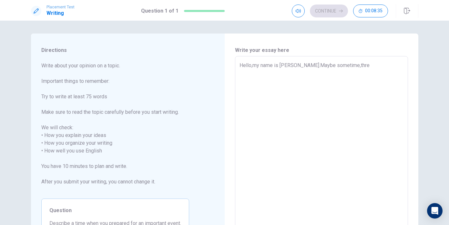
type textarea "Hello,my name is [PERSON_NAME].Maybe sometime,threr"
type textarea "x"
type textarea "Hello,my name is [PERSON_NAME].Maybe sometime,thre"
type textarea "x"
type textarea "Hello,my name is [PERSON_NAME].Maybe sometime,thr"
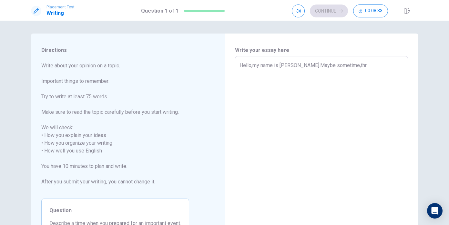
type textarea "x"
type textarea "Hello,my name is [PERSON_NAME].Maybe sometime,th"
type textarea "x"
type textarea "Hello,my name is [PERSON_NAME].Maybe sometime,the"
type textarea "x"
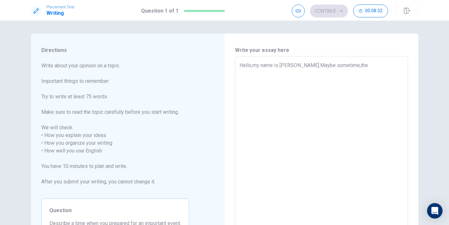
type textarea "Hello,my name is [PERSON_NAME].Maybe sometime,ther"
type textarea "x"
type textarea "Hello,my name is [PERSON_NAME].Maybe sometime,there"
type textarea "x"
type textarea "Hello,my name is [PERSON_NAME].Maybe sometime,therea"
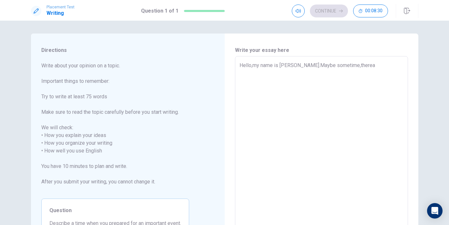
type textarea "x"
type textarea "Hello,my name is [PERSON_NAME].Maybe sometime,there"
type textarea "x"
type textarea "Hello,my name is [PERSON_NAME].Maybe sometime,ther"
type textarea "x"
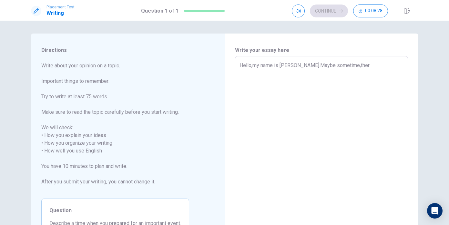
type textarea "Hello,my name is [PERSON_NAME].Maybe sometime,there"
type textarea "x"
type textarea "Hello,my name is [PERSON_NAME].Maybe sometime,there"
type textarea "x"
type textarea "Hello,my name is [PERSON_NAME].Maybe sometime,there a"
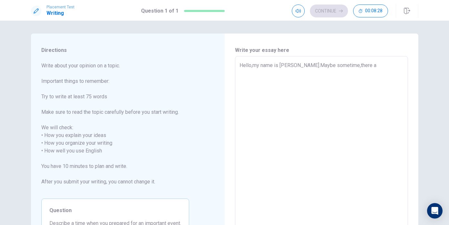
type textarea "x"
type textarea "Hello,my name is [PERSON_NAME].Maybe sometime,there ar"
type textarea "x"
type textarea "Hello,my name is [PERSON_NAME].Maybe sometime,there are"
type textarea "x"
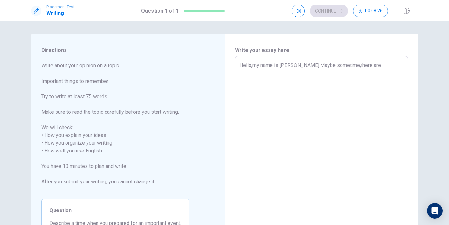
type textarea "Hello,my name is [PERSON_NAME].Maybe sometime,there are"
type textarea "x"
type textarea "Hello,my name is [PERSON_NAME].Maybe sometime,there are s"
type textarea "x"
type textarea "Hello,my name is [PERSON_NAME].Maybe sometime,there are so"
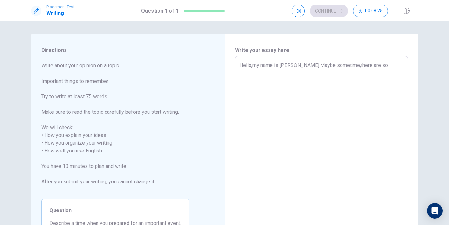
type textarea "x"
type textarea "Hello,my name is [PERSON_NAME].Maybe sometime,there are som"
type textarea "x"
type textarea "Hello,my name is [PERSON_NAME].Maybe sometime,there are some"
type textarea "x"
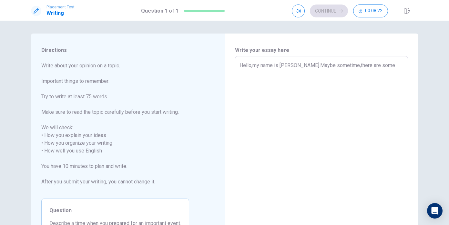
type textarea "Hello,my name is [PERSON_NAME].Maybe sometime,there are some"
type textarea "x"
type textarea "Hello,my name is [PERSON_NAME].Maybe sometime,there are some i"
type textarea "x"
type textarea "Hello,my name is [PERSON_NAME].Maybe sometime,there are some im"
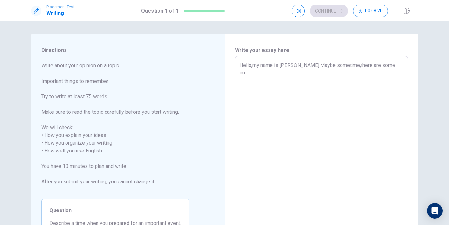
type textarea "x"
type textarea "Hello,my name is [PERSON_NAME].Maybe sometime,there are some imp"
type textarea "x"
type textarea "Hello,my name is [PERSON_NAME].Maybe sometime,there are some impo"
type textarea "x"
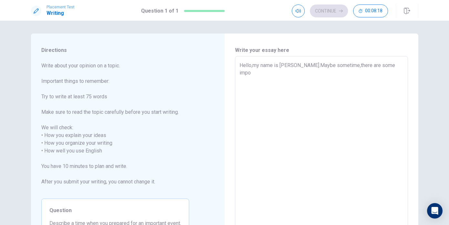
type textarea "Hello,my name is [PERSON_NAME].Maybe sometime,there are some impor"
type textarea "x"
type textarea "Hello,my name is [PERSON_NAME].Maybe sometime,there are some import"
type textarea "x"
type textarea "Hello,my name is [PERSON_NAME].Maybe sometime,there are some importa"
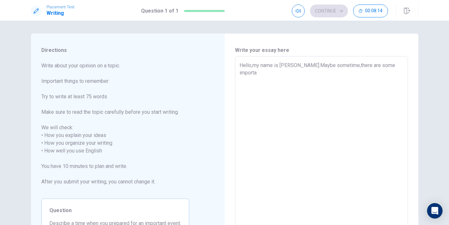
type textarea "x"
type textarea "Hello,my name is [PERSON_NAME].Maybe sometime,there are some importan"
type textarea "x"
type textarea "Hello,my name is [PERSON_NAME].Maybe sometime,there are some important"
type textarea "x"
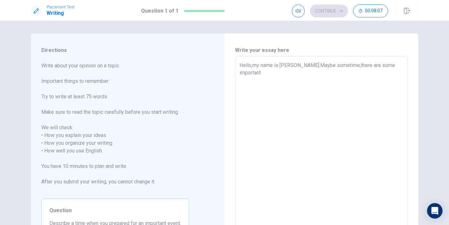
type textarea "Hello,my name is [PERSON_NAME].Maybe sometime,there are some importante"
type textarea "x"
type textarea "Hello,my name is [PERSON_NAME].Maybe sometime,there are some importantey"
type textarea "x"
type textarea "Hello,my name is [PERSON_NAME].Maybe sometime,there are some importante"
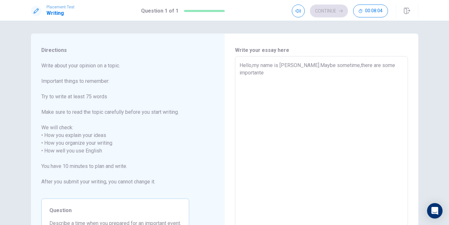
type textarea "x"
type textarea "Hello,my name is [PERSON_NAME].Maybe sometime,there are some importantev"
type textarea "x"
type textarea "Hello,my name is [PERSON_NAME].Maybe sometime,there are some importanteve"
type textarea "x"
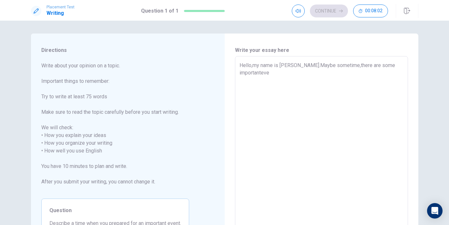
type textarea "Hello,my name is [PERSON_NAME].Maybe sometime,there are some importanteven"
type textarea "x"
type textarea "Hello,my name is [PERSON_NAME].Maybe sometime,there are some importantevent"
click at [263, 72] on textarea "Hello,my name is [PERSON_NAME].Maybe sometime,there are some importantevent" at bounding box center [321, 147] width 164 height 171
type textarea "x"
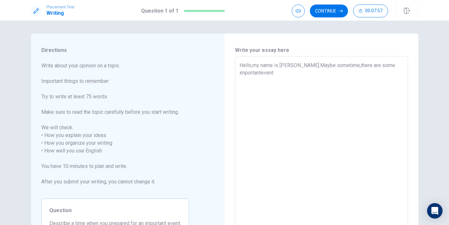
type textarea "Hello,my name is [PERSON_NAME].Maybe sometime,there are some importante vent"
click at [387, 67] on textarea "Hello,my name is [PERSON_NAME].Maybe sometime,there are some importante vent" at bounding box center [321, 147] width 164 height 171
click at [387, 65] on textarea "Hello,my name is [PERSON_NAME].Maybe sometime,there are some importante vent" at bounding box center [321, 147] width 164 height 171
type textarea "x"
type textarea "Hello,my name is [PERSON_NAME].Maybe sometime,there are some important e vent"
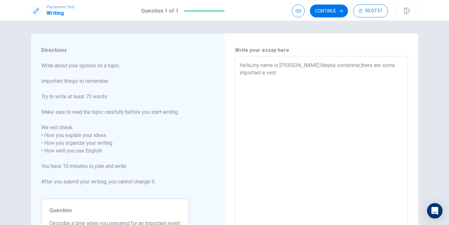
type textarea "x"
type textarea "Hello,my name is [PERSON_NAME].Maybe sometime,there are some important e vent"
click at [387, 65] on div "Hello,my name is [PERSON_NAME].Maybe sometime,there are some important e vent x…" at bounding box center [321, 147] width 173 height 182
click at [239, 71] on div "Hello,my name is [PERSON_NAME].Maybe sometime,there are some important e vent x…" at bounding box center [321, 147] width 173 height 182
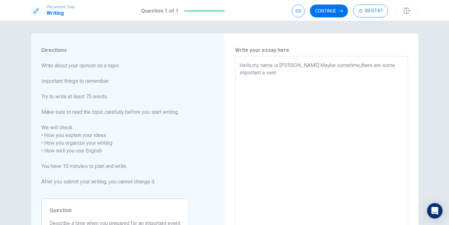
click at [238, 72] on div "Hello,my name is [PERSON_NAME].Maybe sometime,there are some important e vent x…" at bounding box center [321, 147] width 173 height 182
type textarea "x"
click at [239, 72] on textarea "Hello,my name is [PERSON_NAME].Maybe sometime,there are some important e vent" at bounding box center [321, 147] width 164 height 171
type textarea "Hello,my name is [PERSON_NAME].Maybe sometime,there are some important event"
click at [256, 77] on textarea "Hello,my name is [PERSON_NAME].Maybe sometime,there are some important event" at bounding box center [321, 147] width 164 height 171
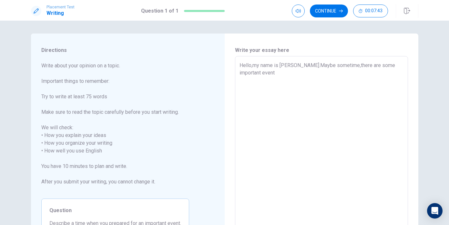
type textarea "x"
type textarea "Hello,my name is [PERSON_NAME].Maybe sometime,there are some important event"
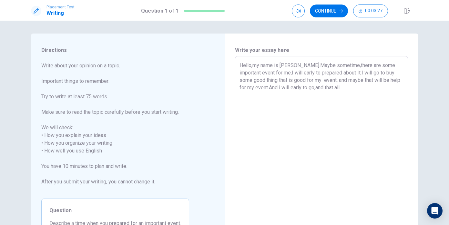
click at [264, 87] on textarea "Hello,my name is [PERSON_NAME].Maybe sometime,there are some important event fo…" at bounding box center [321, 147] width 164 height 171
click at [298, 87] on textarea "Hello,my name is [PERSON_NAME].Maybe sometime,there are some important event fo…" at bounding box center [321, 147] width 164 height 171
click at [334, 89] on textarea "Hello,my name is [PERSON_NAME].Maybe sometime,there are some important event fo…" at bounding box center [321, 147] width 164 height 171
click at [333, 88] on textarea "Hello,my name is [PERSON_NAME].Maybe sometime,there are some important event fo…" at bounding box center [321, 147] width 164 height 171
click at [342, 114] on textarea "Hello,my name is [PERSON_NAME].Maybe sometime,there are some important event fo…" at bounding box center [321, 147] width 164 height 171
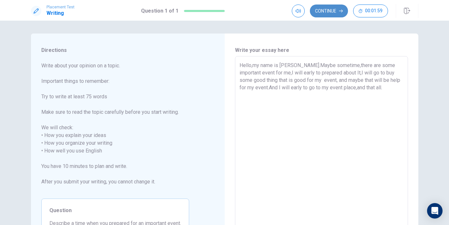
click at [334, 10] on button "Continue" at bounding box center [329, 11] width 38 height 13
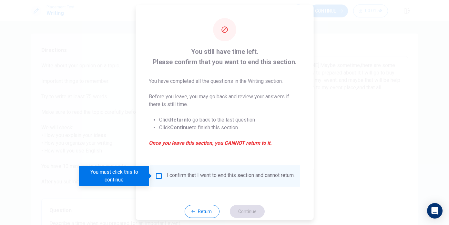
click at [158, 177] on input "You must click this to continue" at bounding box center [159, 176] width 8 height 8
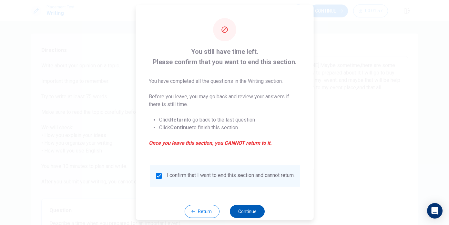
click at [236, 216] on button "Continue" at bounding box center [247, 211] width 35 height 13
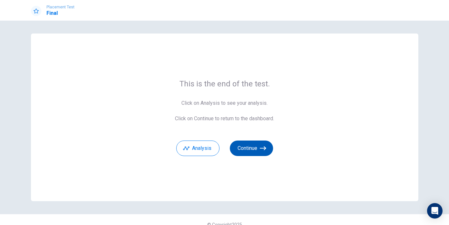
scroll to position [10, 0]
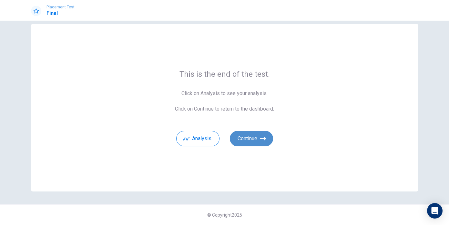
click at [248, 143] on button "Continue" at bounding box center [251, 138] width 43 height 15
